Goal: Transaction & Acquisition: Purchase product/service

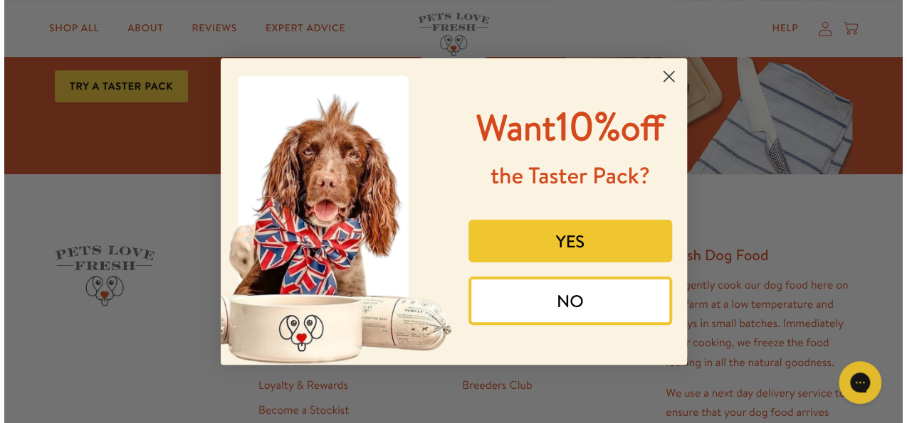
scroll to position [2452, 0]
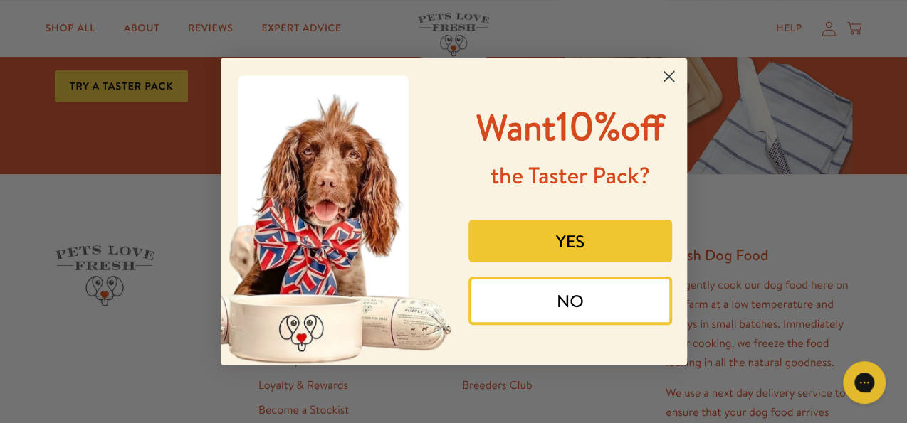
click at [561, 241] on button "YES" at bounding box center [570, 241] width 204 height 43
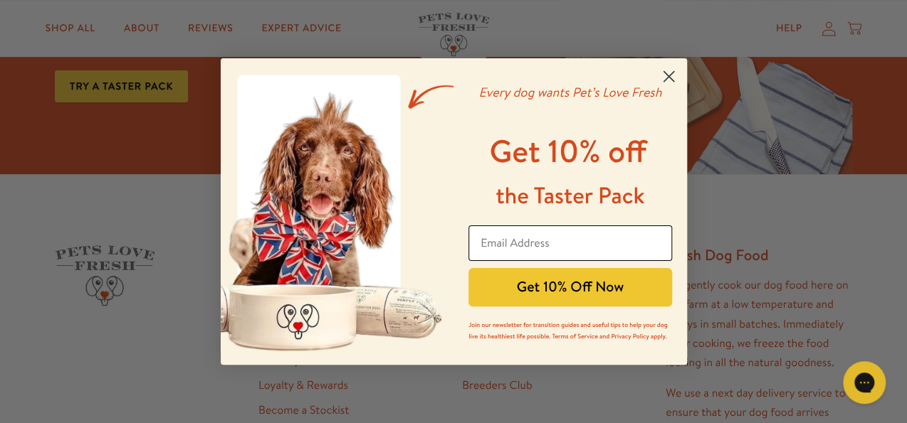
click at [510, 245] on input "Email Address" at bounding box center [570, 244] width 204 height 36
type input "[EMAIL_ADDRESS][DOMAIN_NAME]"
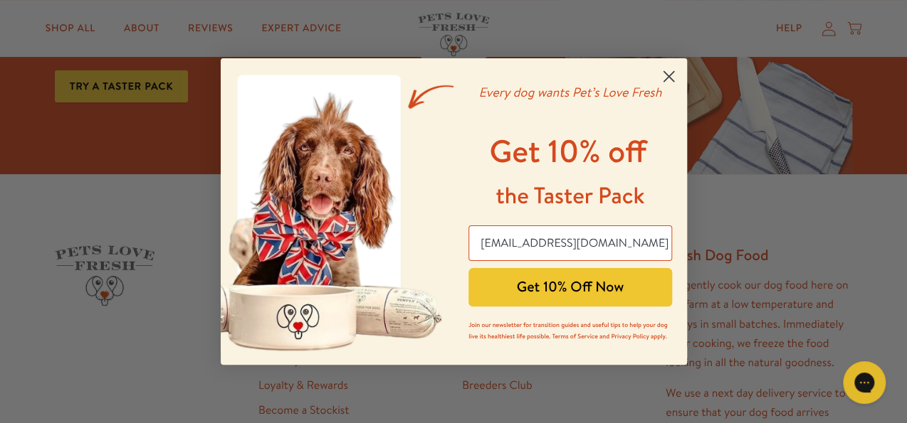
click at [566, 278] on button "Get 10% Off Now" at bounding box center [570, 287] width 204 height 38
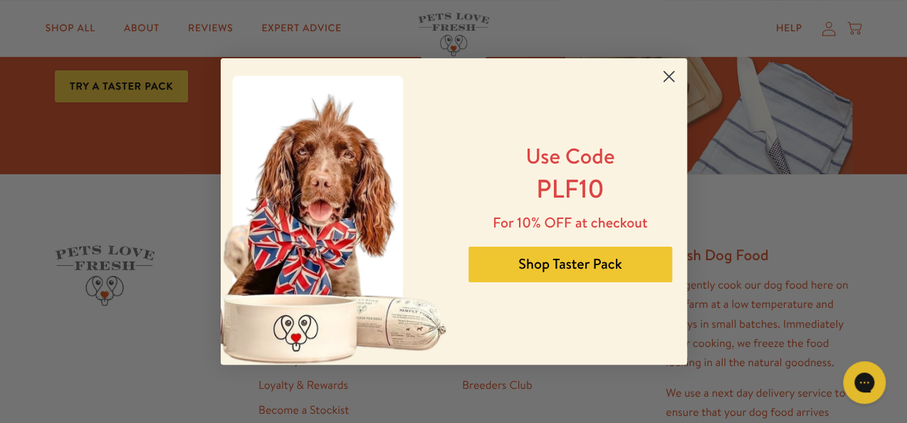
click at [547, 265] on button "Shop Taster Pack" at bounding box center [570, 265] width 204 height 36
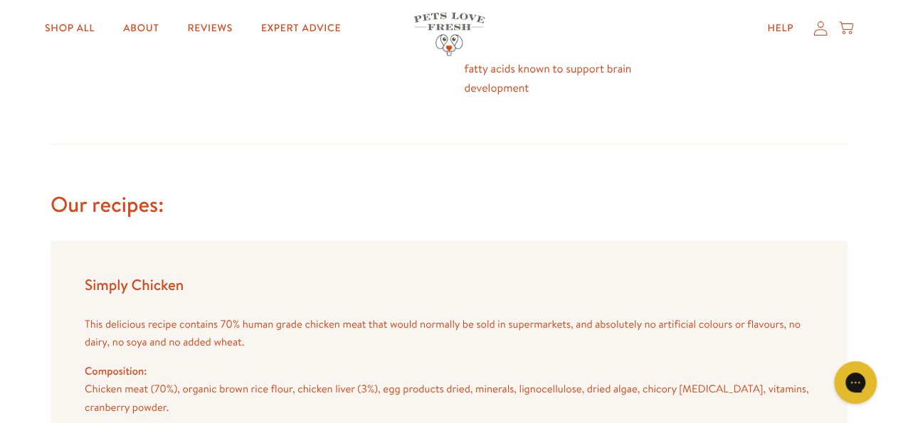
scroll to position [1025, 0]
